Goal: Check status: Check status

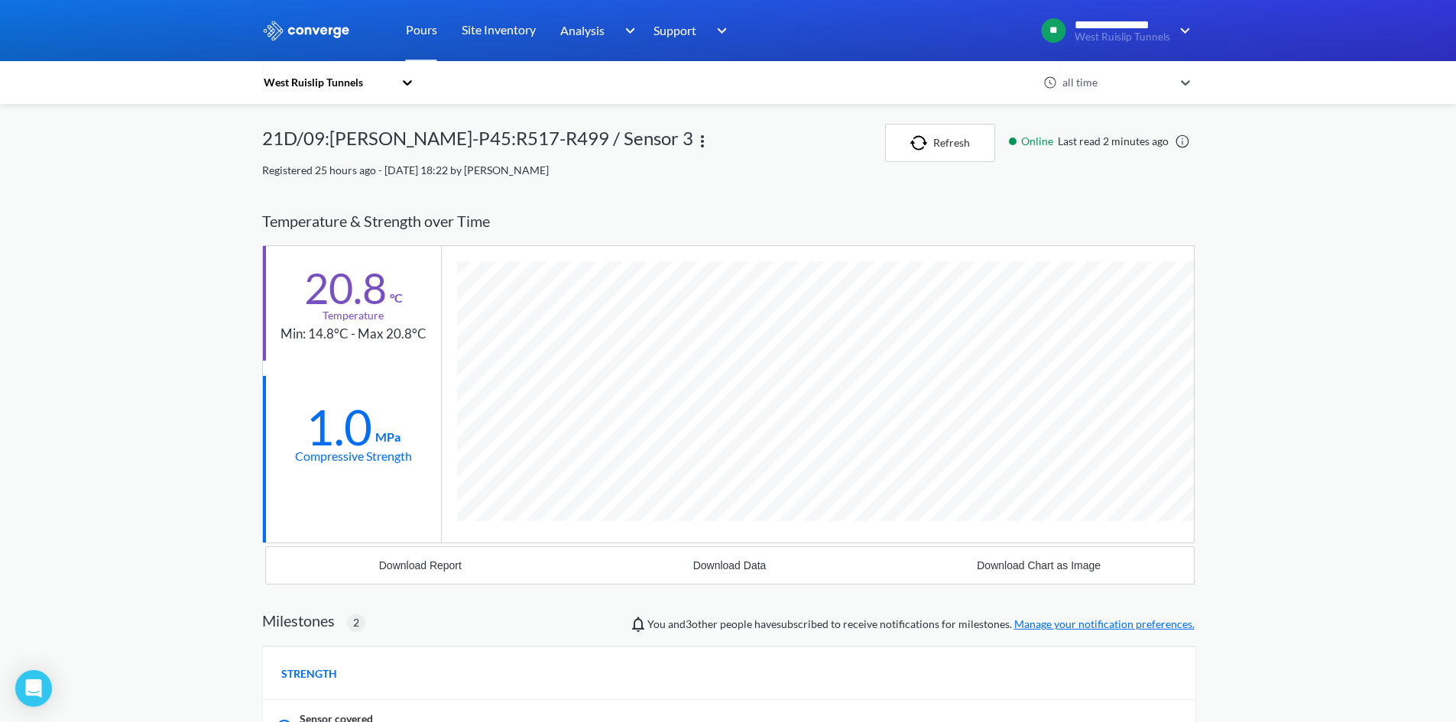
scroll to position [1089, 933]
click at [883, 126] on div "21D/09:WB-DL-P45:R517-R499 / Sensor 3" at bounding box center [573, 143] width 623 height 38
click at [324, 27] on img at bounding box center [306, 31] width 89 height 20
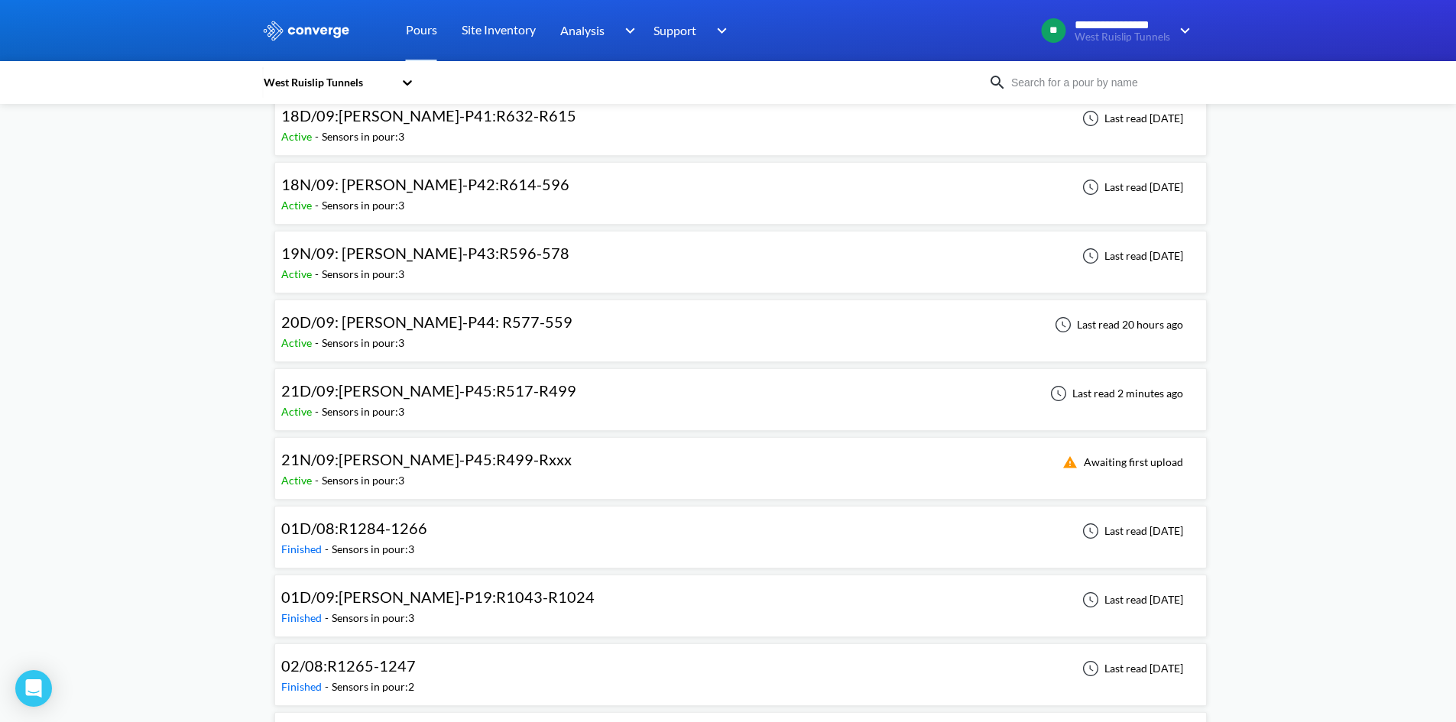
scroll to position [1167, 0]
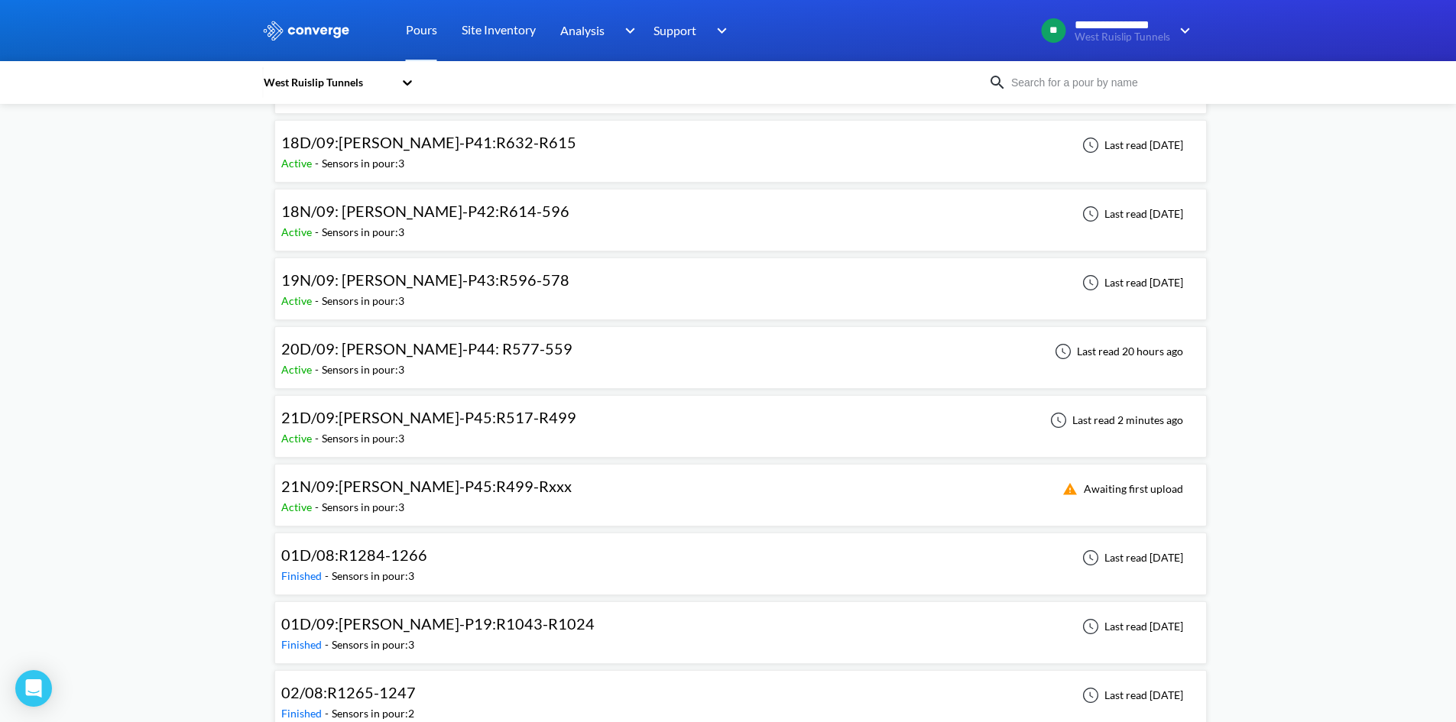
click at [425, 486] on span "21N/09:WB-DL-P45:R499-Rxxx" at bounding box center [426, 486] width 291 height 18
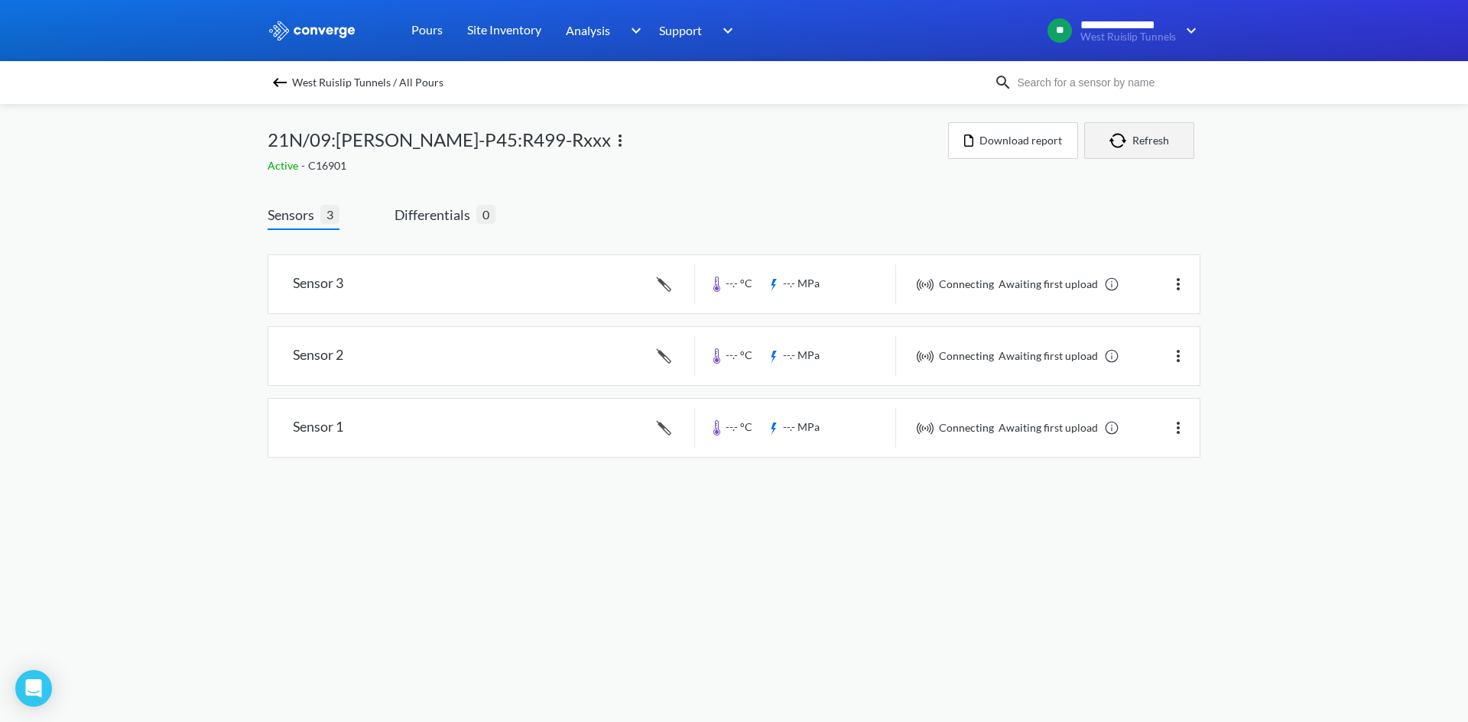
click at [1161, 150] on button "Refresh" at bounding box center [1139, 140] width 110 height 37
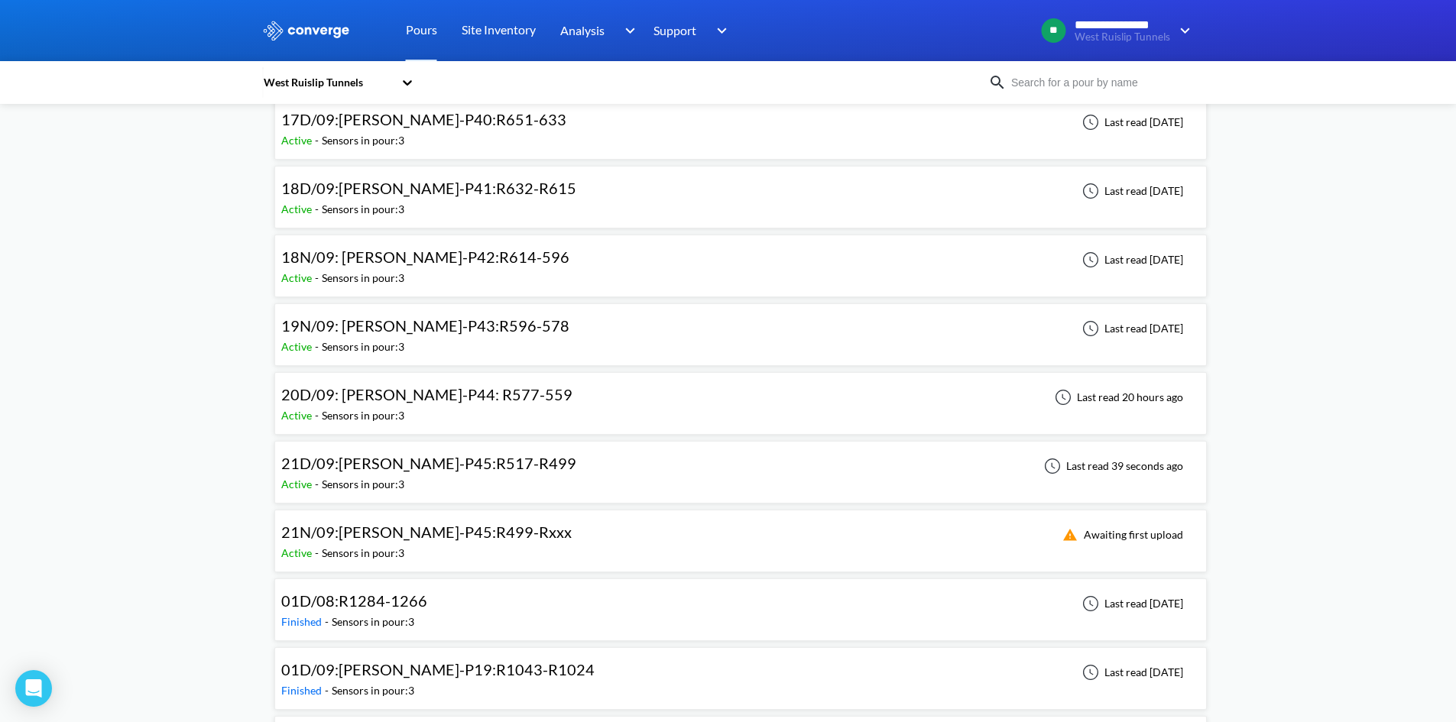
scroll to position [1147, 0]
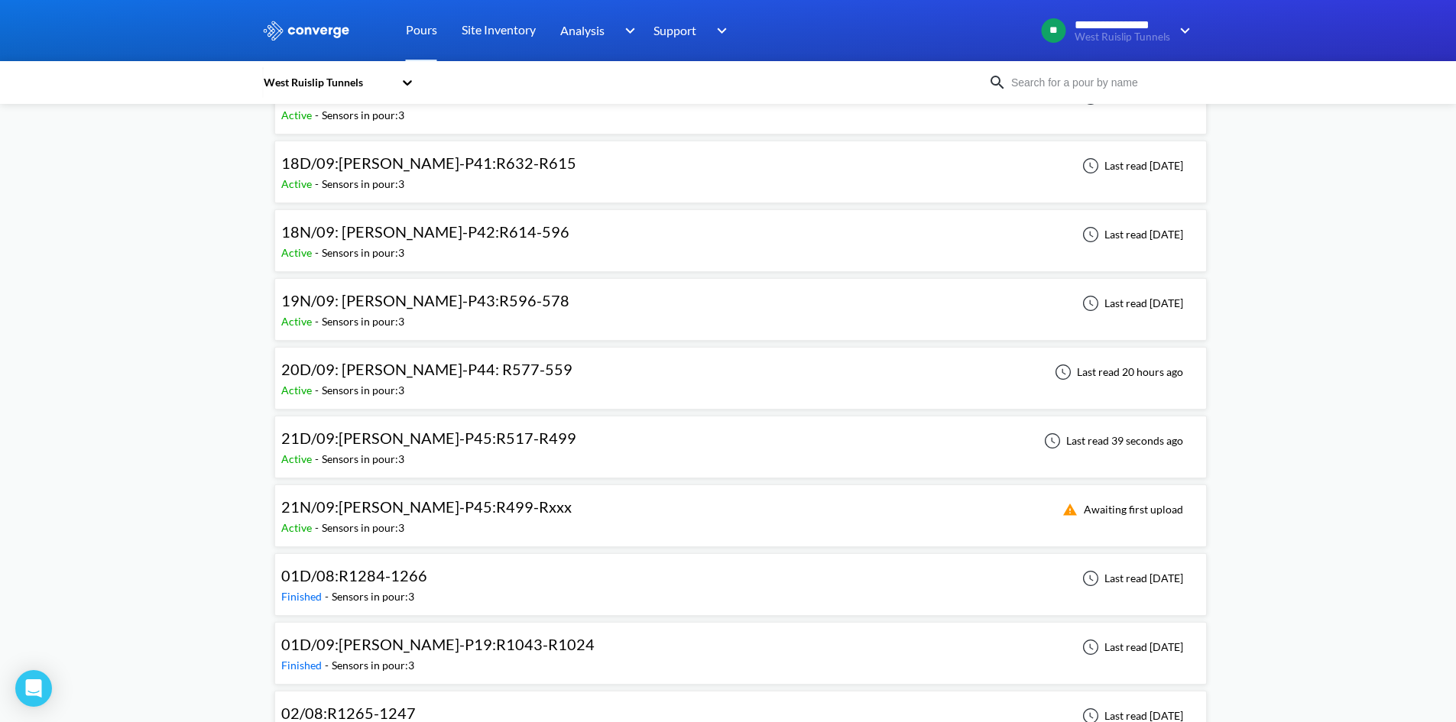
click at [390, 504] on span "21N/09:WB-DL-P45:R499-Rxxx" at bounding box center [426, 507] width 291 height 18
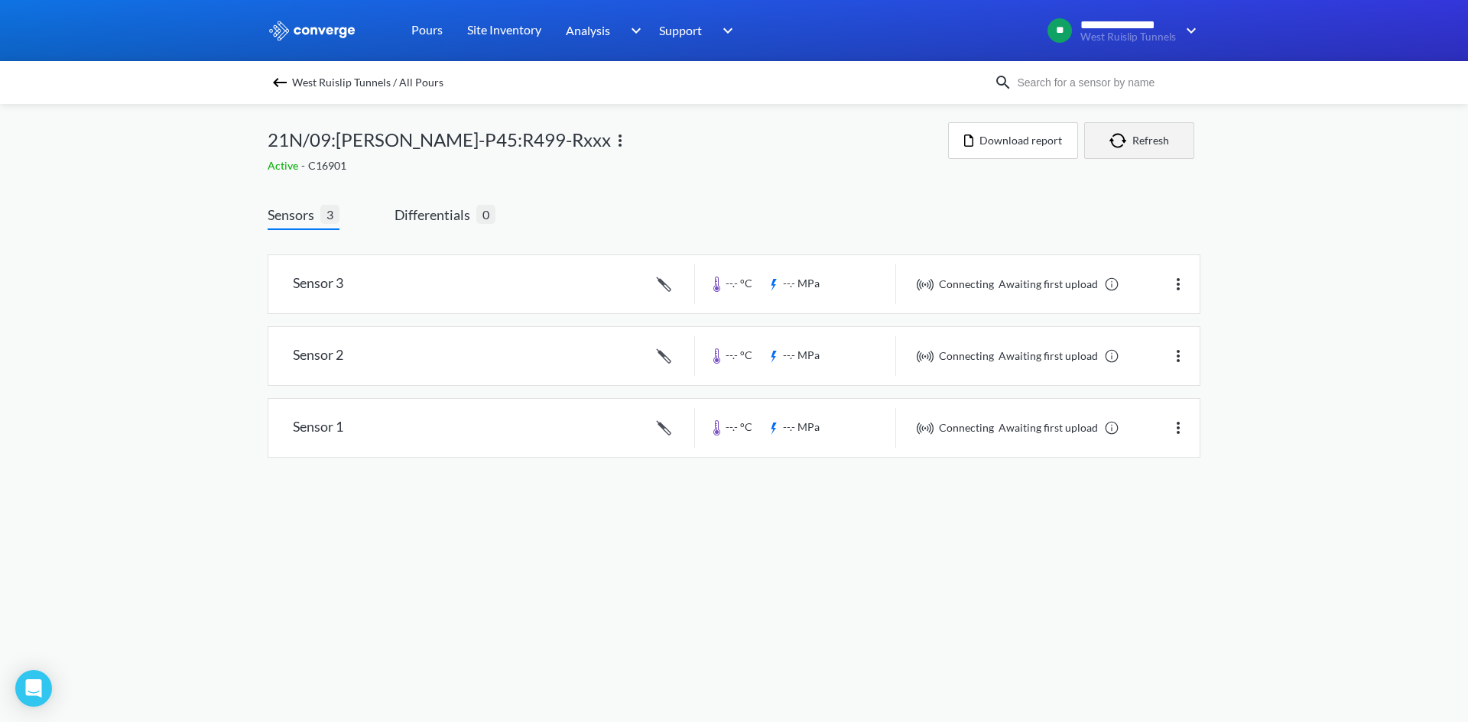
click at [1144, 149] on button "Refresh" at bounding box center [1139, 140] width 110 height 37
click at [285, 80] on img at bounding box center [280, 82] width 18 height 18
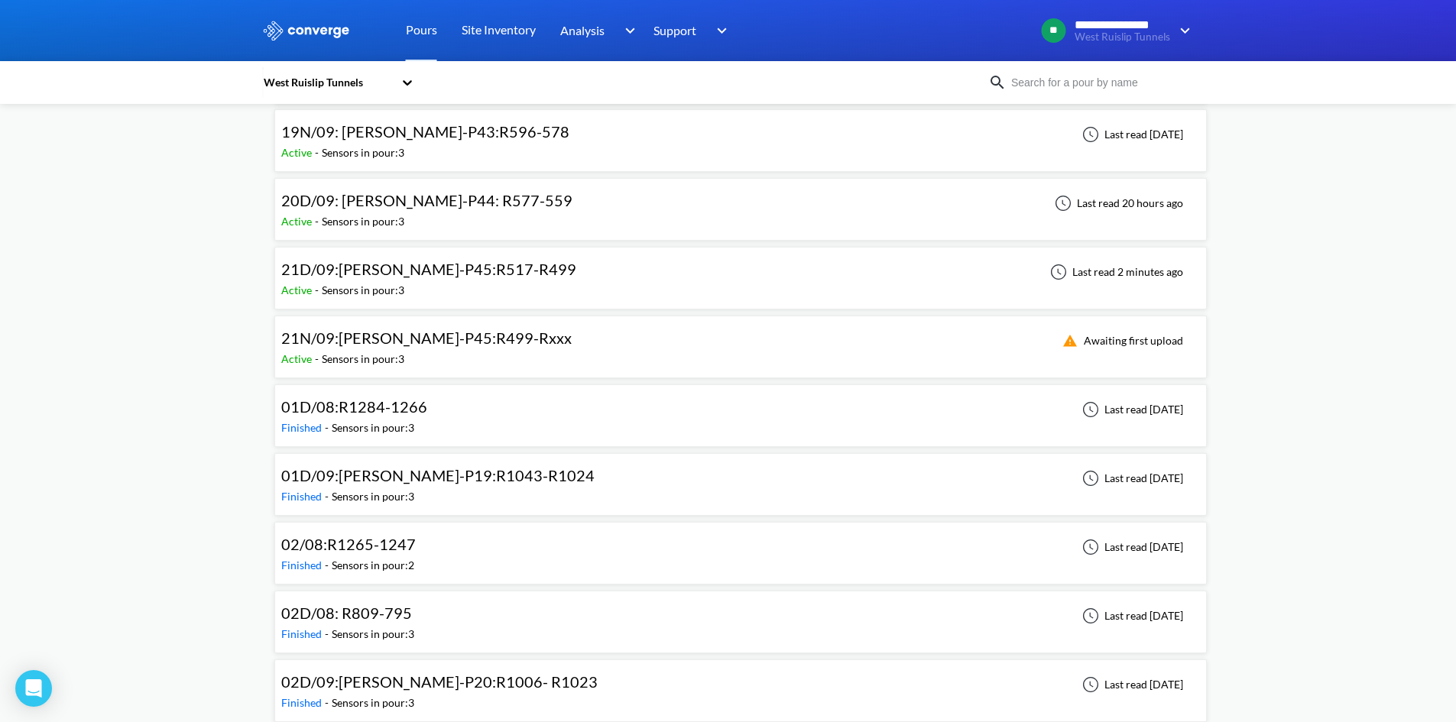
scroll to position [1300, 0]
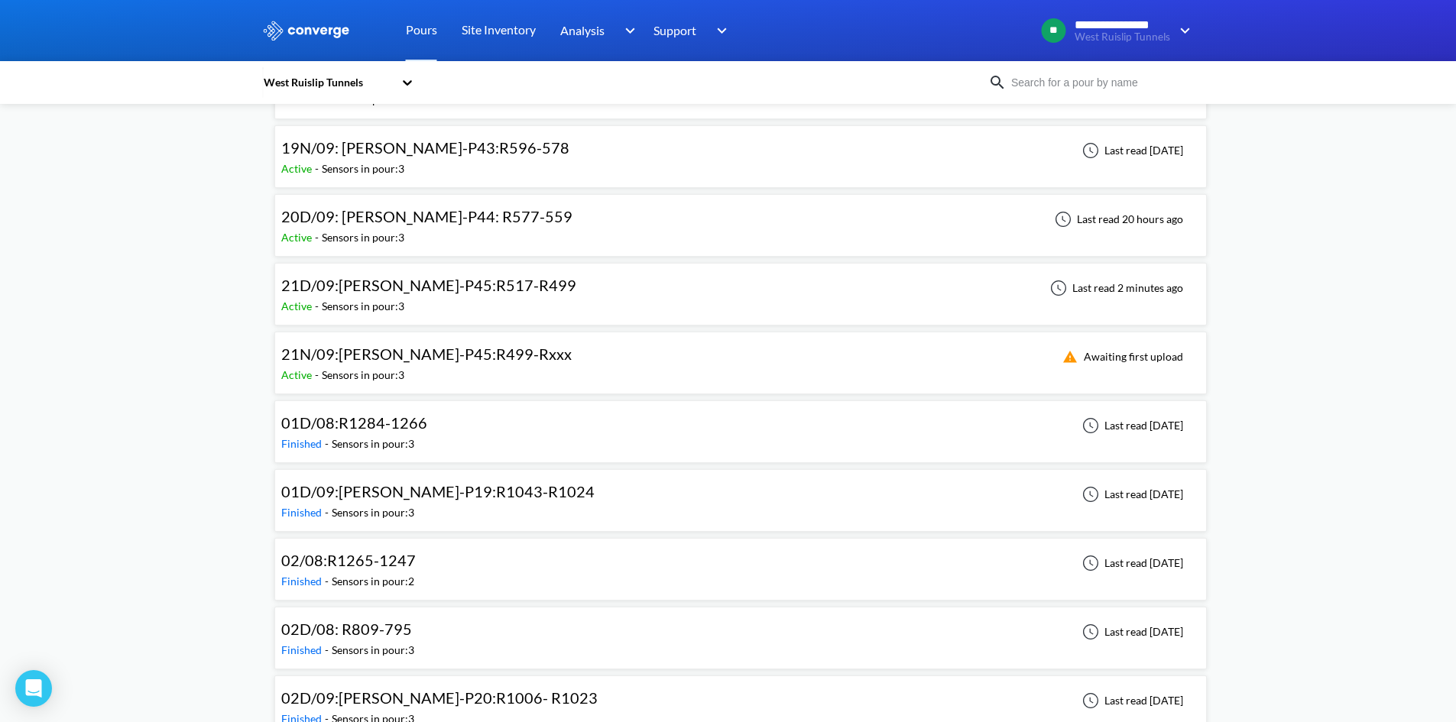
click at [463, 287] on span "21D/09:WB-DL-P45:R517-R499" at bounding box center [428, 285] width 295 height 18
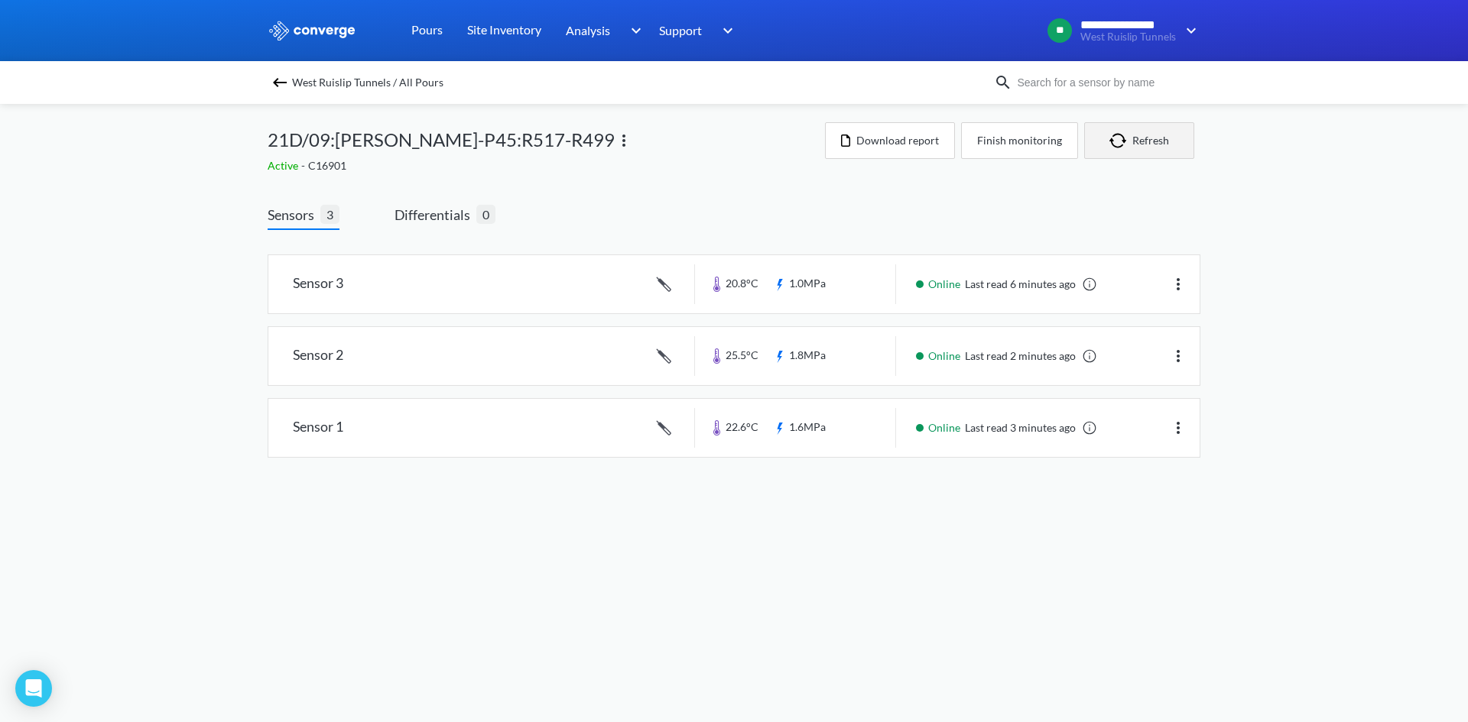
click at [1114, 145] on img "button" at bounding box center [1120, 140] width 23 height 15
click at [1132, 134] on button "Refresh" at bounding box center [1139, 140] width 110 height 37
click at [822, 287] on link at bounding box center [733, 284] width 931 height 58
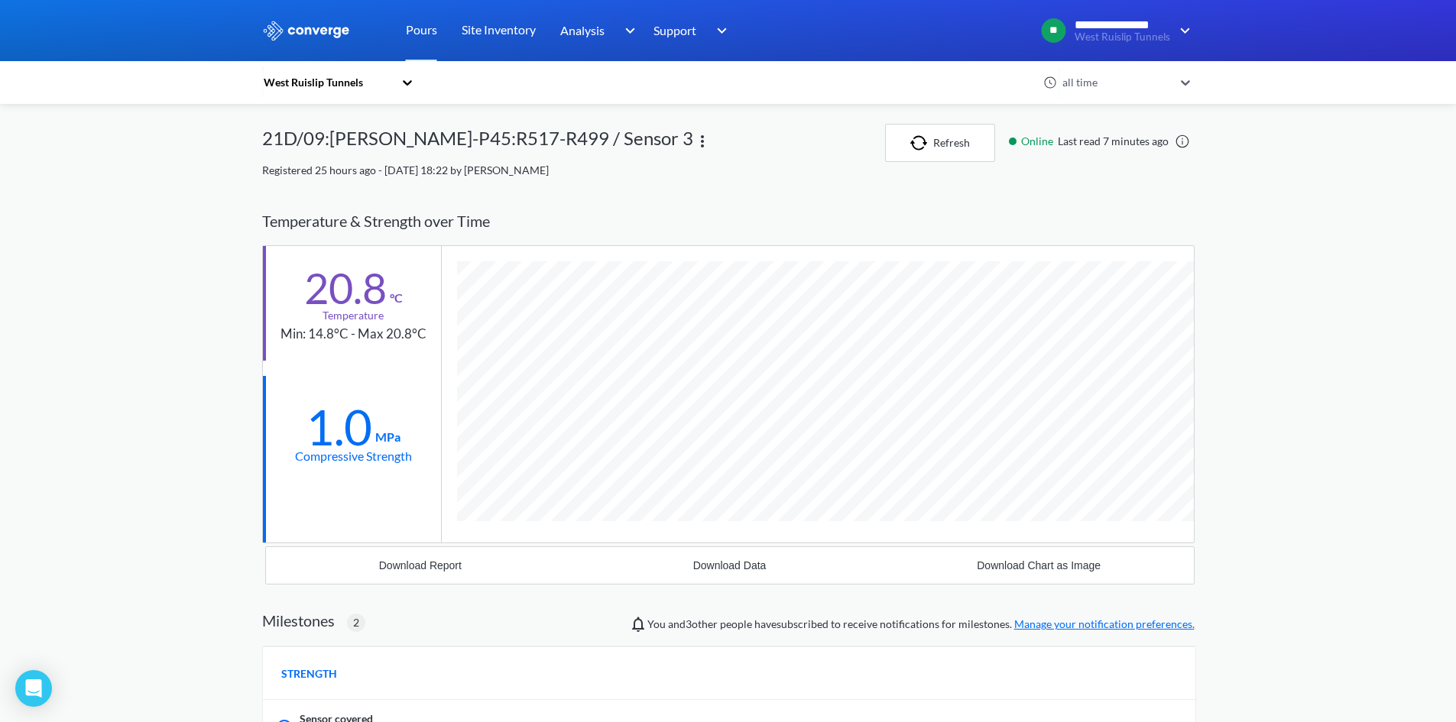
scroll to position [1089, 933]
click at [956, 147] on button "Refresh" at bounding box center [940, 143] width 110 height 38
click at [908, 141] on img "button" at bounding box center [915, 142] width 23 height 15
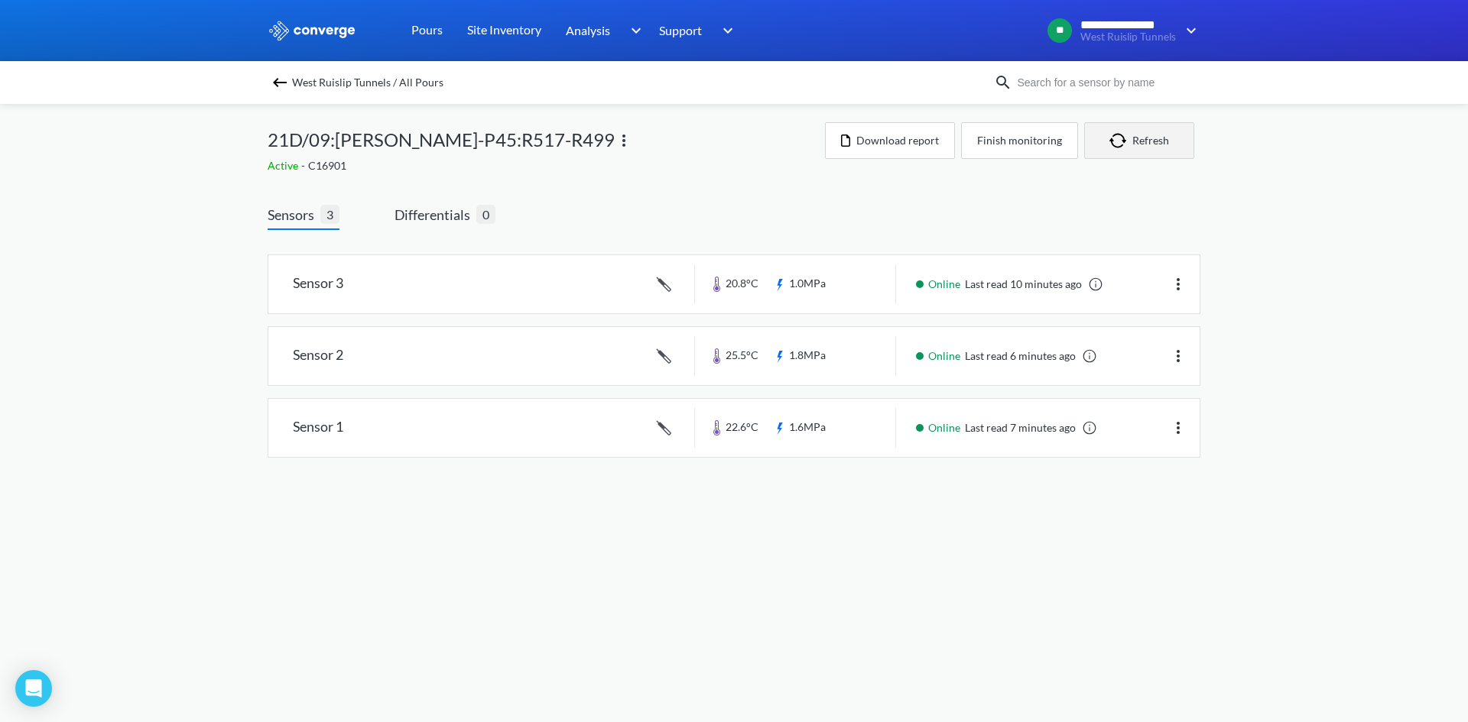
click at [1128, 143] on img "button" at bounding box center [1120, 140] width 23 height 15
click at [1102, 136] on button "Refresh" at bounding box center [1139, 140] width 110 height 37
click at [1107, 129] on button "Refresh" at bounding box center [1139, 140] width 110 height 37
click at [1114, 151] on button "Refresh" at bounding box center [1139, 140] width 110 height 37
click at [959, 355] on link at bounding box center [733, 356] width 931 height 58
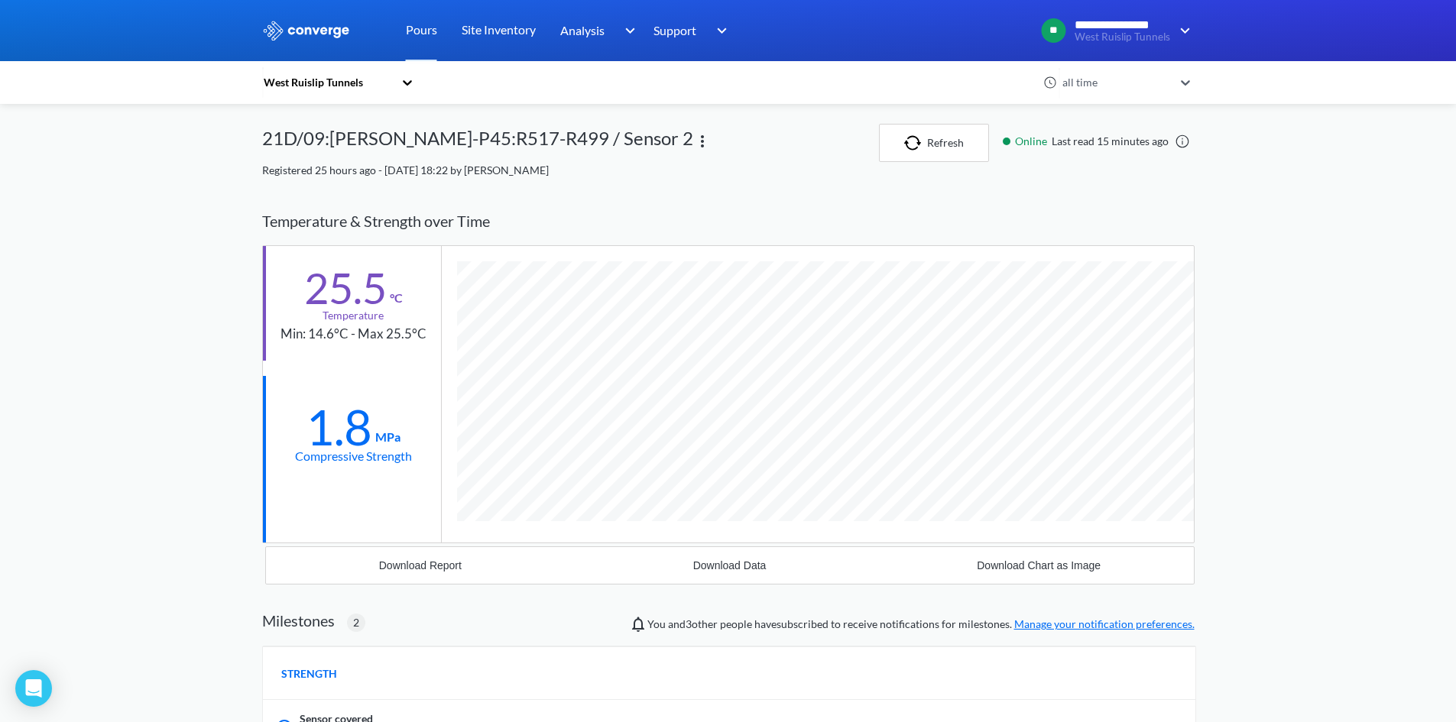
scroll to position [1089, 933]
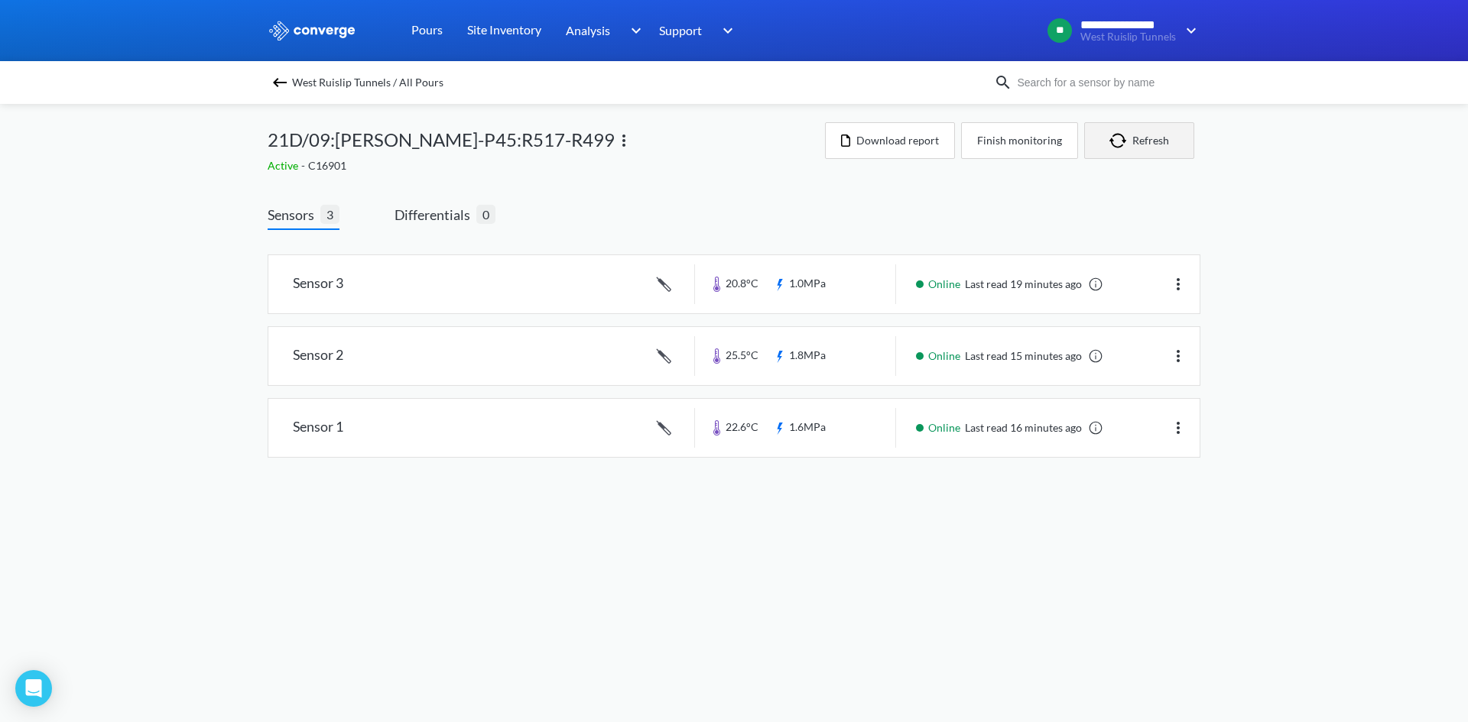
click at [1128, 128] on button "Refresh" at bounding box center [1139, 140] width 110 height 37
click at [1144, 132] on button "Refresh" at bounding box center [1139, 140] width 110 height 37
click at [1164, 146] on button "Refresh" at bounding box center [1139, 140] width 110 height 37
click at [1117, 140] on img "button" at bounding box center [1120, 140] width 23 height 15
click at [1117, 141] on img "button" at bounding box center [1120, 140] width 23 height 15
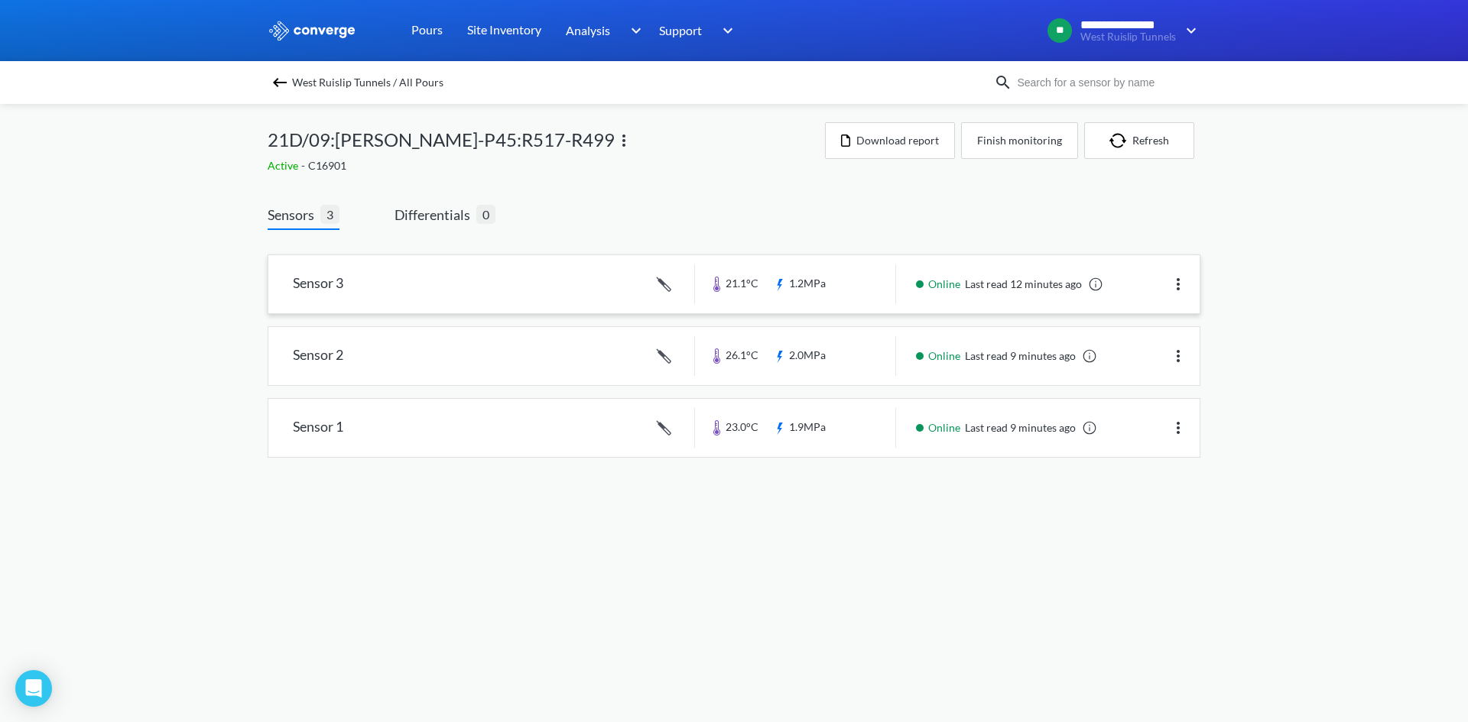
click at [976, 281] on link at bounding box center [733, 284] width 931 height 58
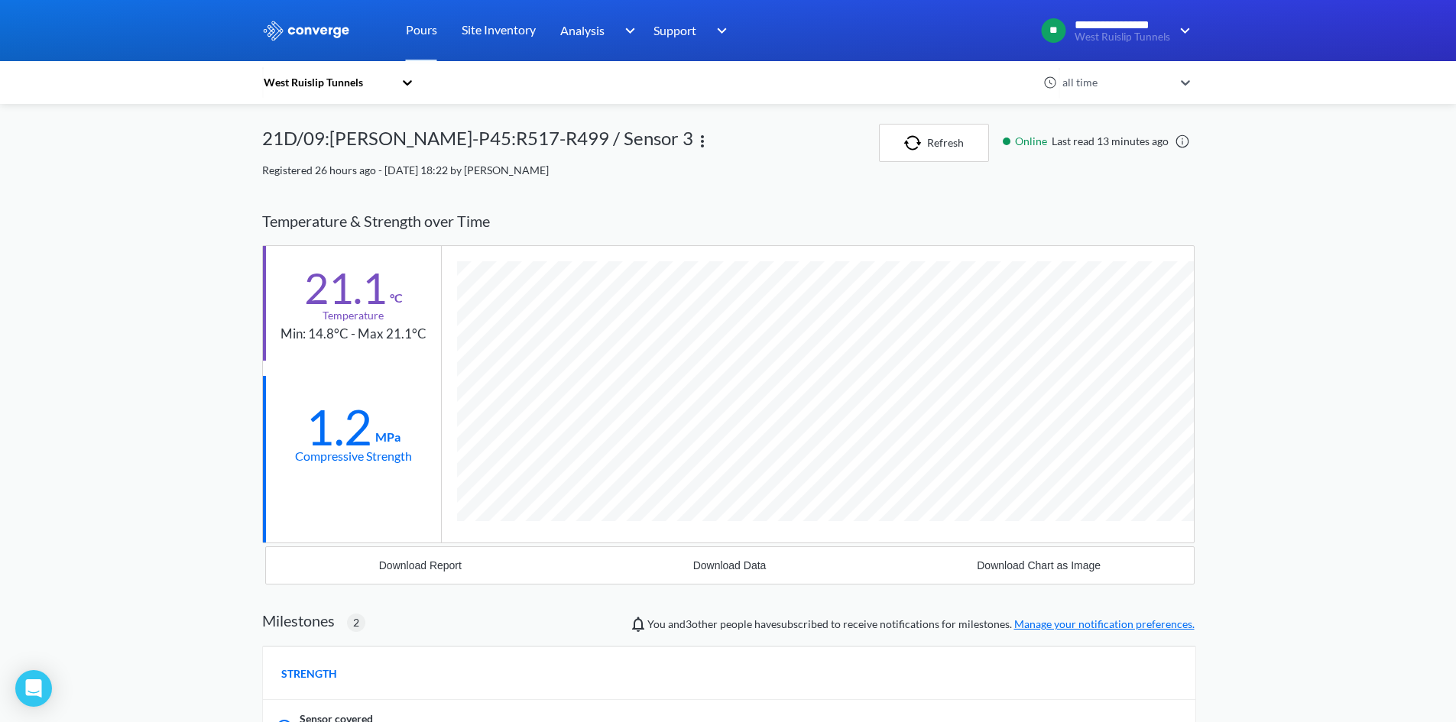
scroll to position [1089, 933]
click at [964, 153] on button "Refresh" at bounding box center [934, 143] width 110 height 38
click at [933, 135] on button "Refresh" at bounding box center [934, 143] width 110 height 38
click at [933, 153] on button "Refresh" at bounding box center [934, 143] width 110 height 38
click at [959, 134] on button "Refresh" at bounding box center [934, 143] width 110 height 38
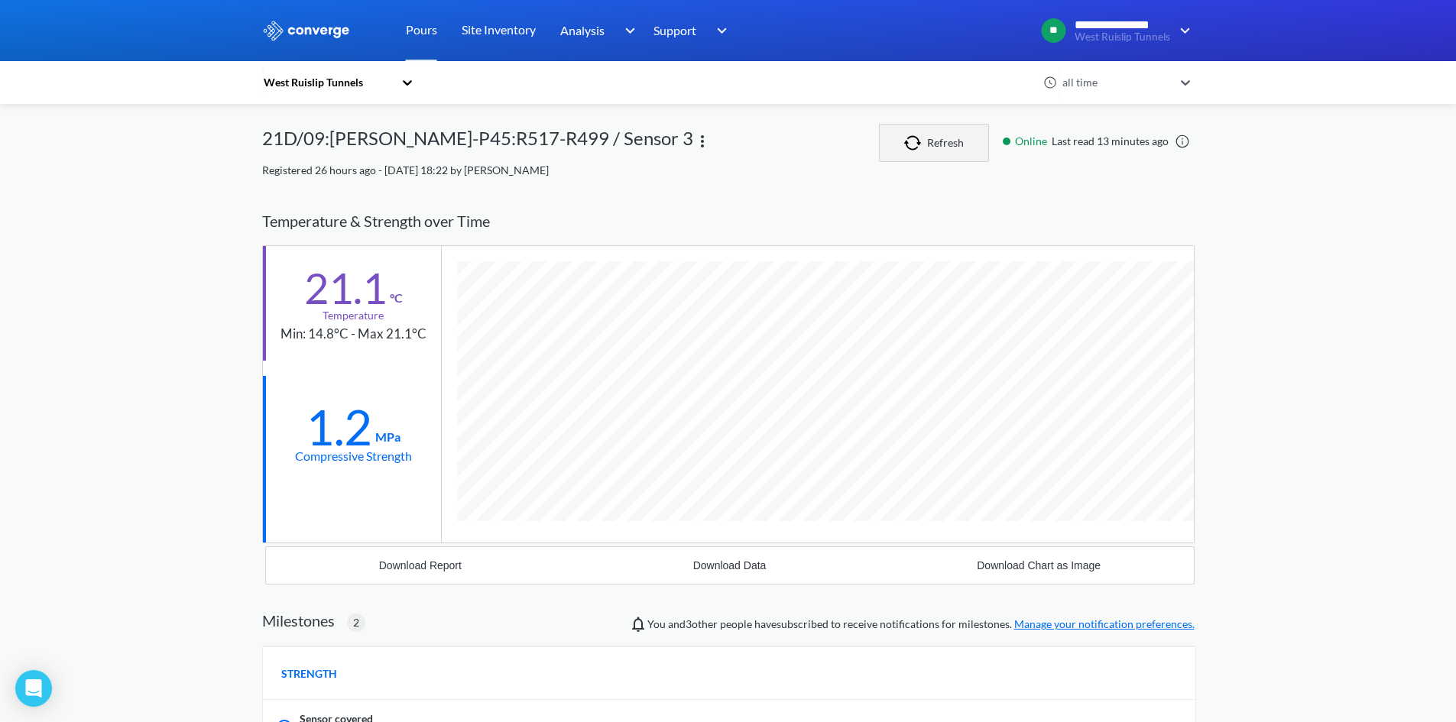
click at [960, 151] on button "Refresh" at bounding box center [934, 143] width 110 height 38
click at [955, 139] on button "Refresh" at bounding box center [934, 143] width 110 height 38
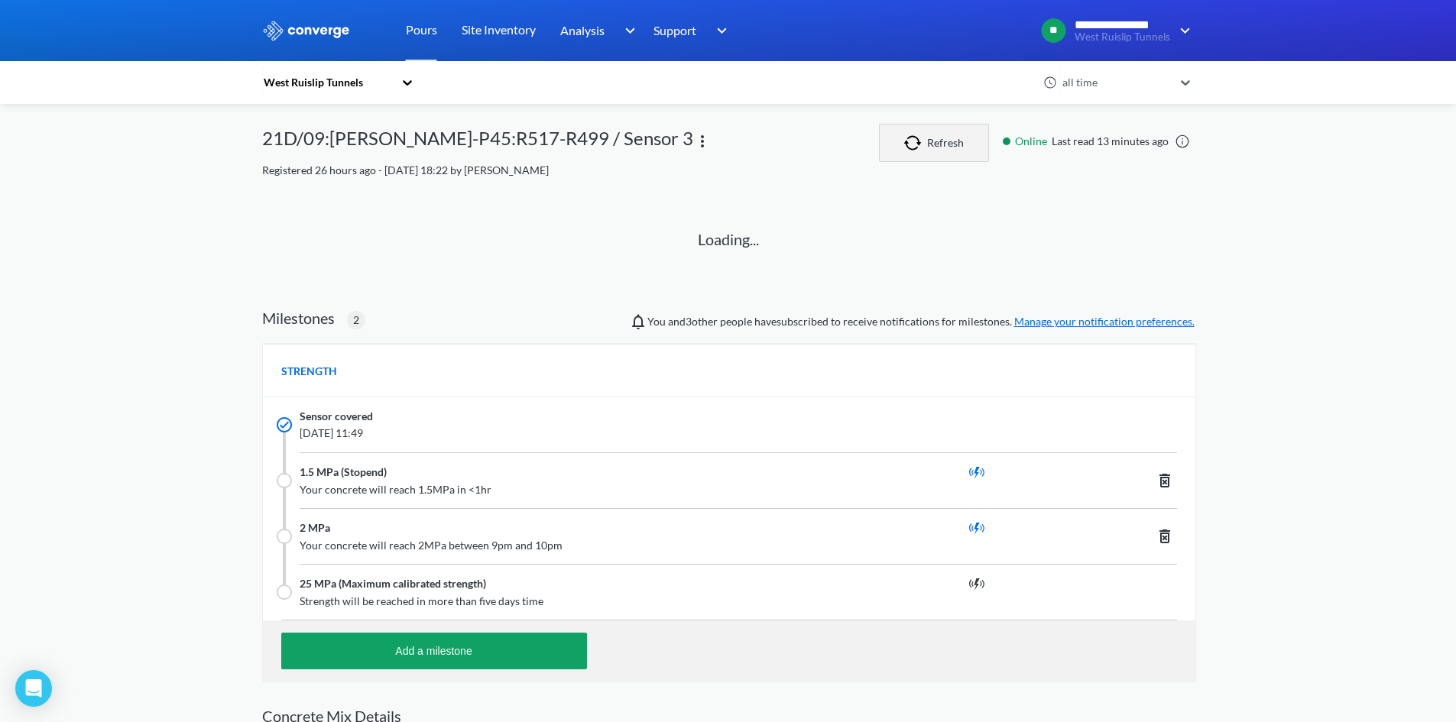
click at [952, 140] on button "Refresh" at bounding box center [934, 143] width 110 height 38
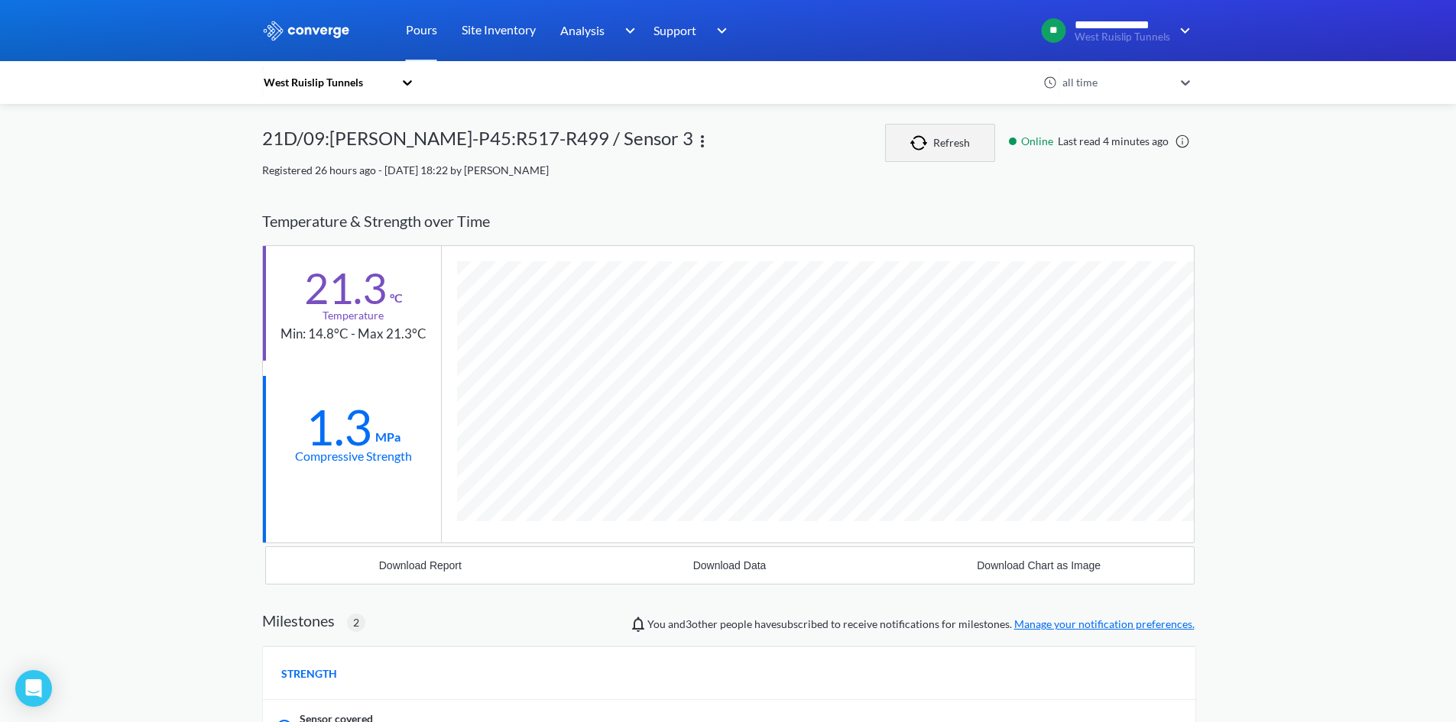
click at [946, 144] on button "Refresh" at bounding box center [940, 143] width 110 height 38
click at [946, 138] on button "Refresh" at bounding box center [940, 143] width 110 height 38
click at [946, 139] on button "Refresh" at bounding box center [940, 143] width 110 height 38
